Goal: Task Accomplishment & Management: Complete application form

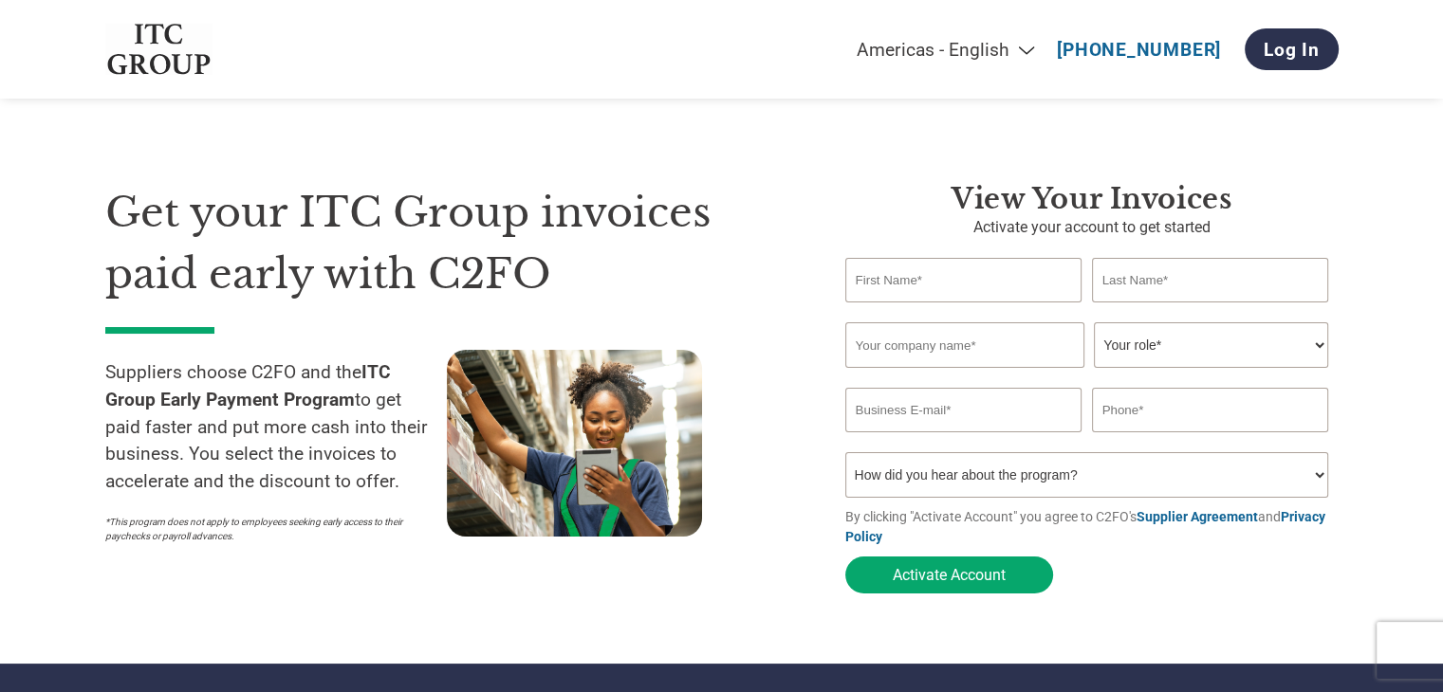
click at [960, 259] on input "text" at bounding box center [963, 280] width 237 height 45
type input "[PERSON_NAME]"
click at [1171, 282] on input "text" at bounding box center [1210, 280] width 237 height 45
type input "[PERSON_NAME]"
click at [928, 337] on input "text" at bounding box center [964, 346] width 239 height 46
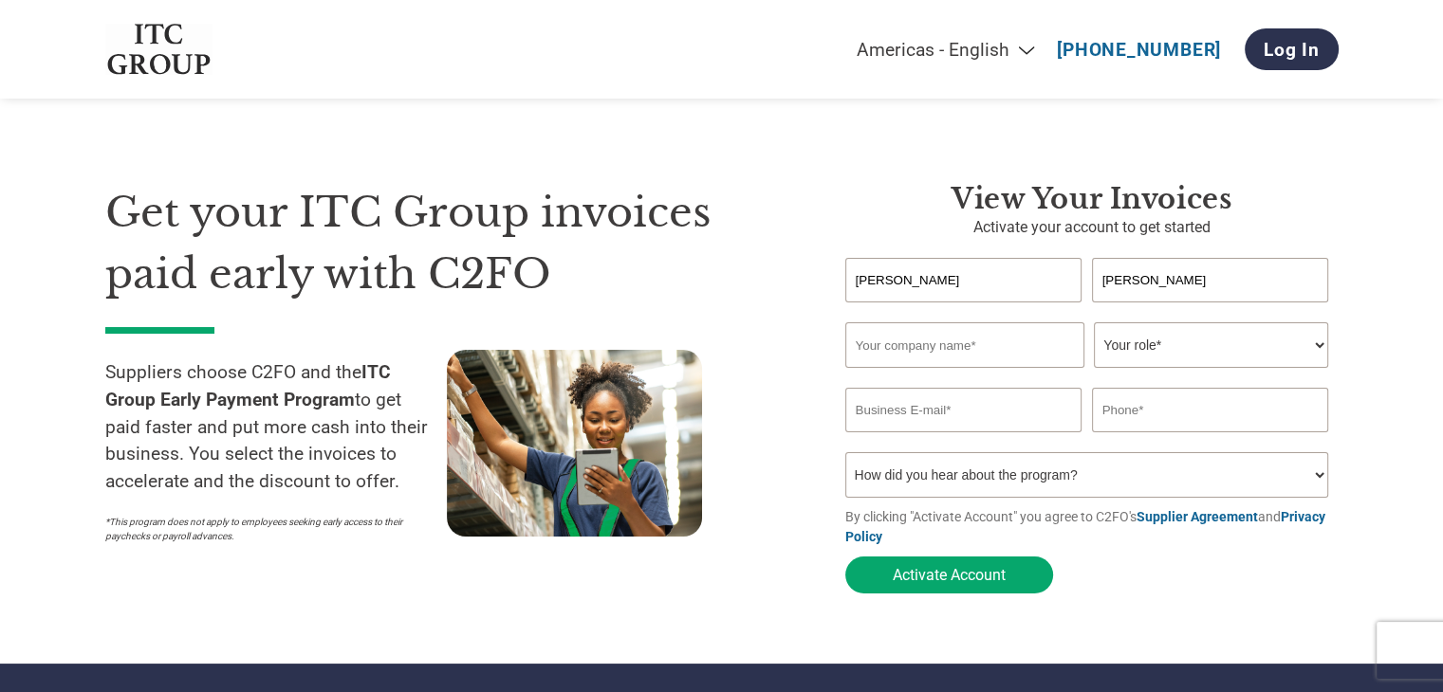
type input "M.B.SWEETS CATTERS"
click at [1177, 347] on select "Your role* CFO Controller Credit Manager Finance Director Treasurer CEO Preside…" at bounding box center [1211, 346] width 234 height 46
select select "CFO"
click at [1094, 323] on select "Your role* CFO Controller Credit Manager Finance Director Treasurer CEO Preside…" at bounding box center [1211, 346] width 234 height 46
click at [922, 411] on input "email" at bounding box center [963, 410] width 237 height 45
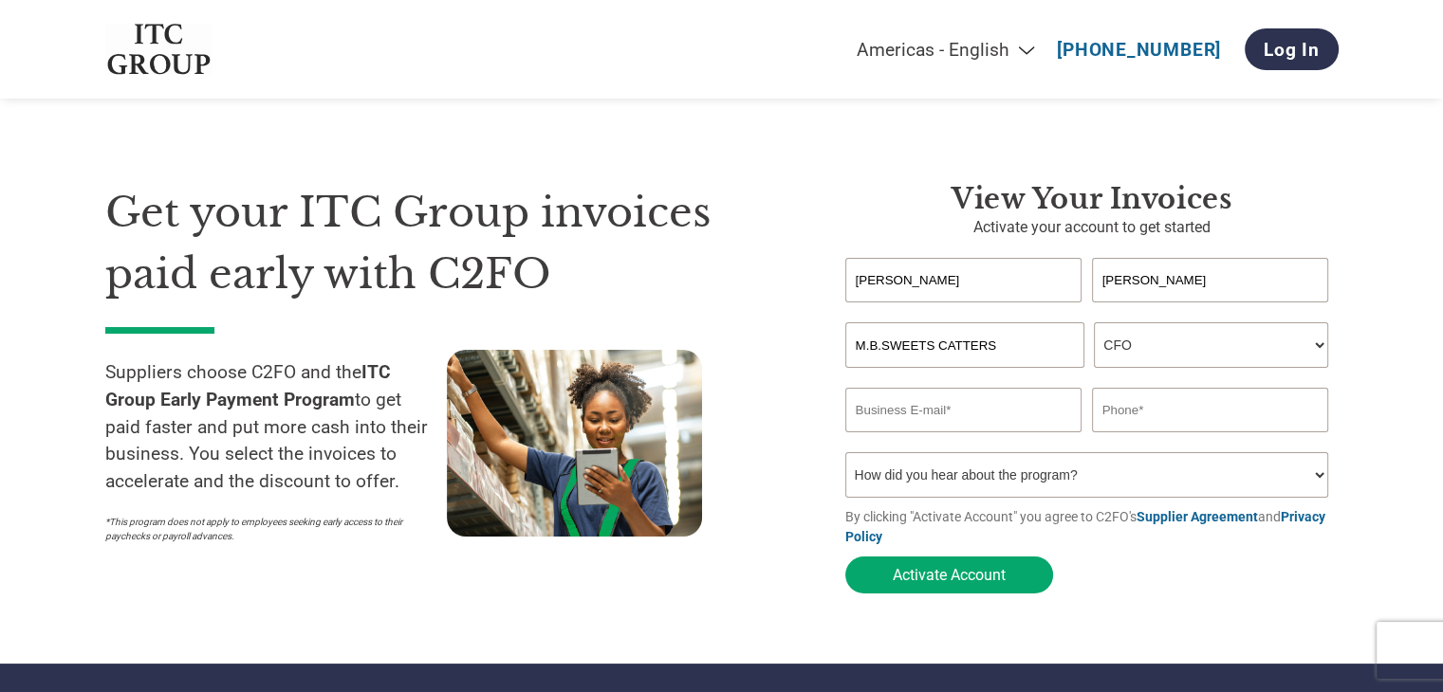
type input "[EMAIL_ADDRESS][DOMAIN_NAME]"
click at [1157, 415] on input "text" at bounding box center [1210, 410] width 237 height 45
type input "9828592495"
click at [1131, 483] on select "How did you hear about the program? Received a letter Email Social Media Online…" at bounding box center [1087, 475] width 484 height 46
select select "Email"
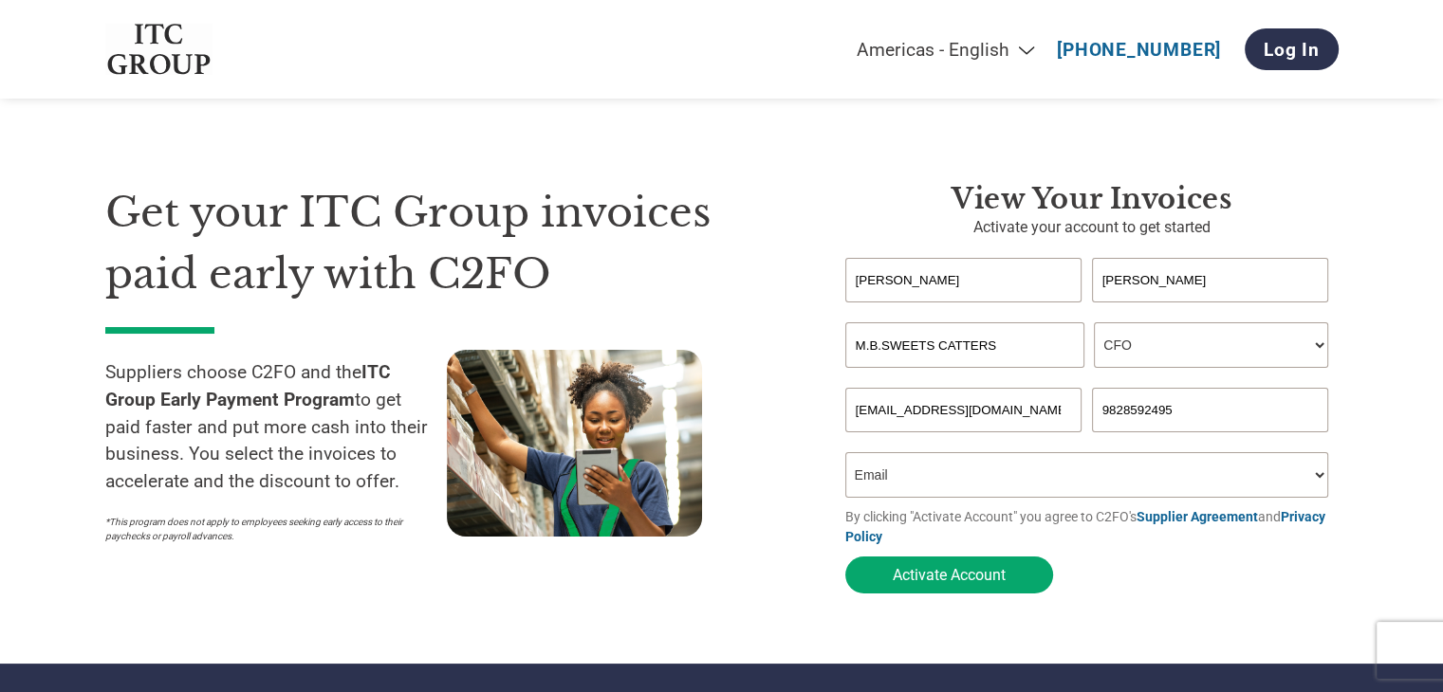
click at [845, 456] on select "How did you hear about the program? Received a letter Email Social Media Online…" at bounding box center [1087, 475] width 484 height 46
click at [922, 581] on button "Activate Account" at bounding box center [949, 575] width 208 height 37
